Goal: Connect with others: Join a Team

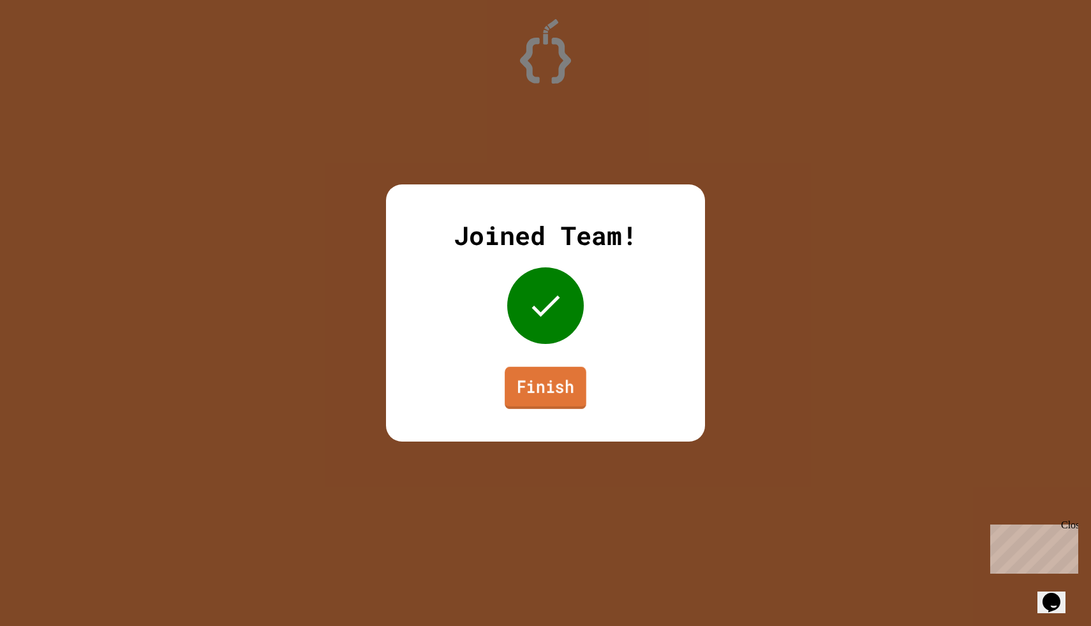
click at [543, 377] on link "Finish" at bounding box center [546, 388] width 82 height 42
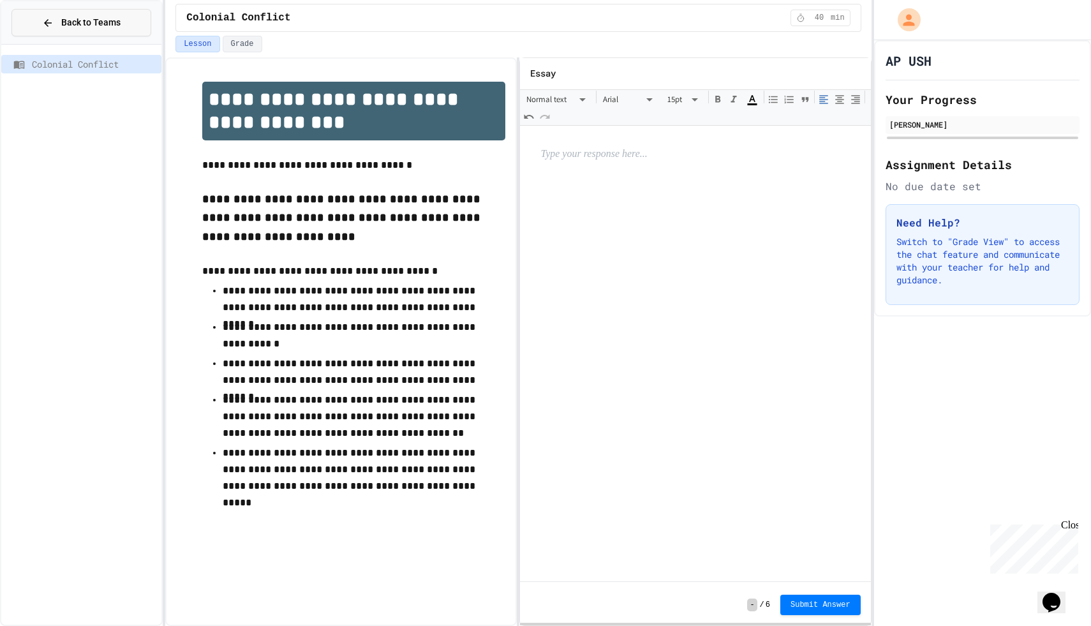
click at [76, 11] on button "Back to Teams" at bounding box center [81, 22] width 140 height 27
